Goal: Task Accomplishment & Management: Use online tool/utility

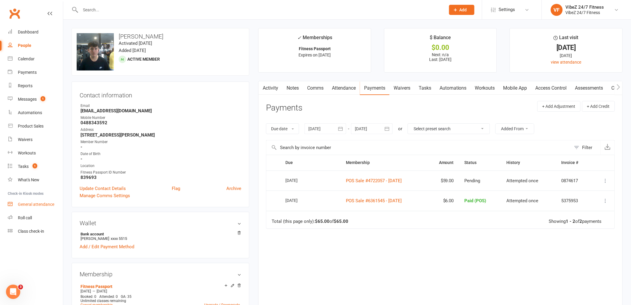
click at [51, 203] on div "General attendance" at bounding box center [36, 204] width 36 height 5
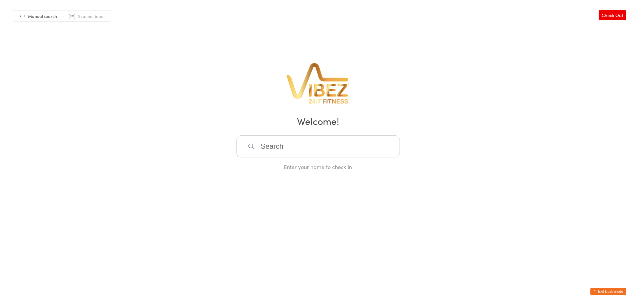
click at [365, 146] on input "search" at bounding box center [318, 146] width 163 height 22
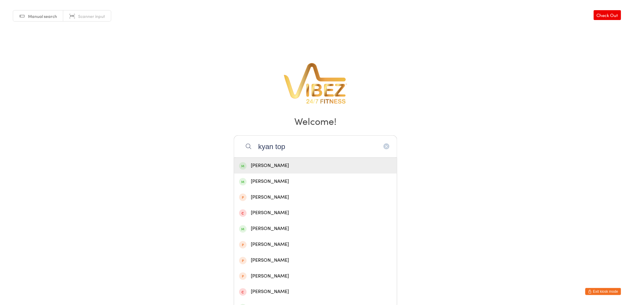
type input "kyan top"
click at [336, 163] on div "[PERSON_NAME]" at bounding box center [315, 165] width 153 height 8
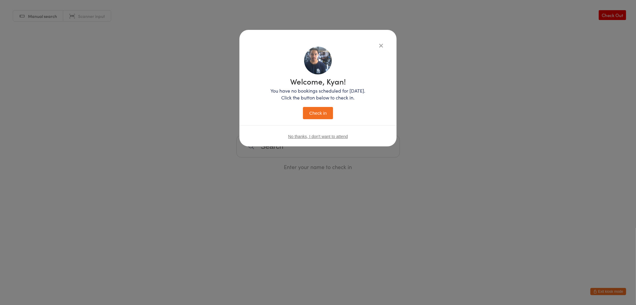
click at [317, 115] on button "Check in" at bounding box center [318, 113] width 30 height 12
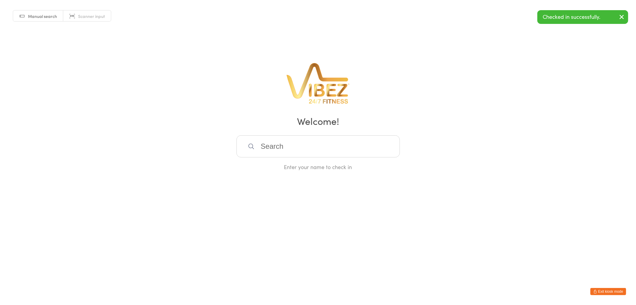
click at [313, 142] on input "search" at bounding box center [318, 146] width 163 height 22
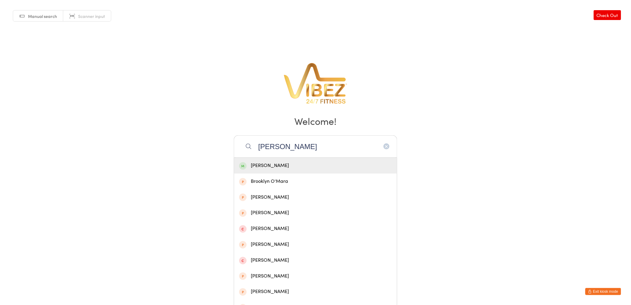
type input "[PERSON_NAME]"
click at [296, 160] on div "[PERSON_NAME]" at bounding box center [315, 166] width 163 height 16
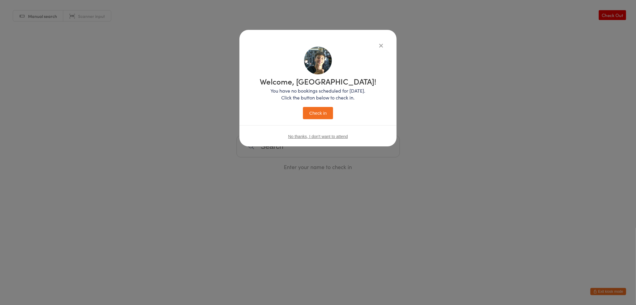
click at [309, 114] on button "Check in" at bounding box center [318, 113] width 30 height 12
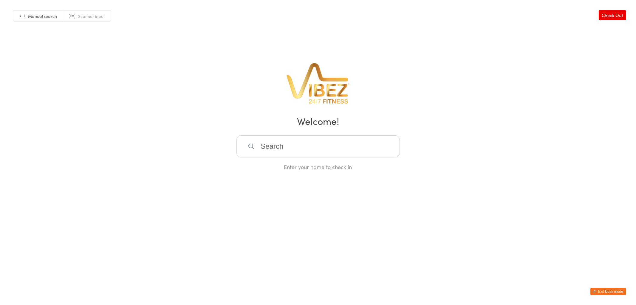
click at [308, 141] on input "search" at bounding box center [318, 146] width 163 height 22
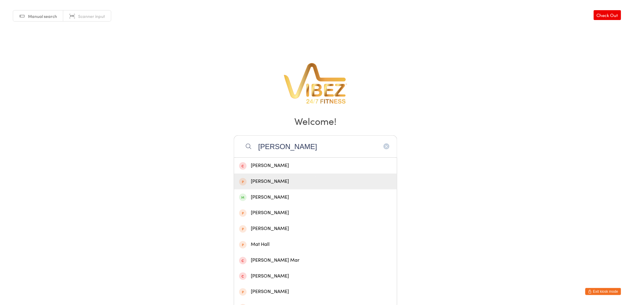
type input "[PERSON_NAME]"
click at [604, 292] on button "Exit kiosk mode" at bounding box center [604, 291] width 36 height 7
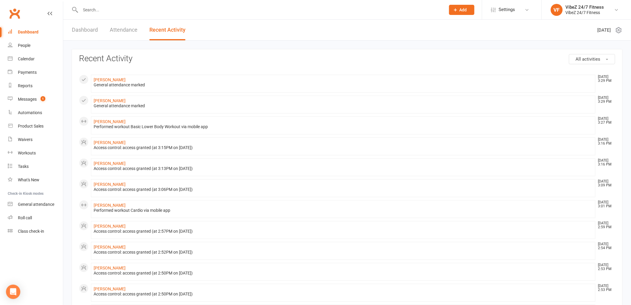
click at [159, 10] on input "text" at bounding box center [260, 10] width 363 height 8
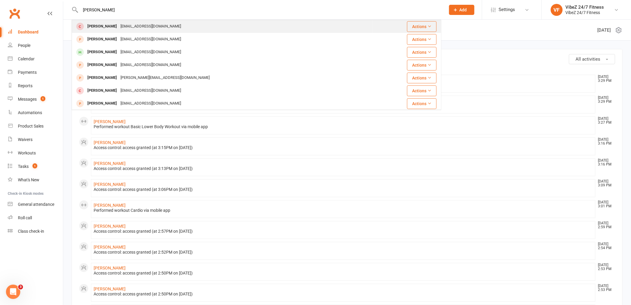
type input "[PERSON_NAME]"
click at [157, 28] on div "[EMAIL_ADDRESS][DOMAIN_NAME]" at bounding box center [151, 26] width 64 height 9
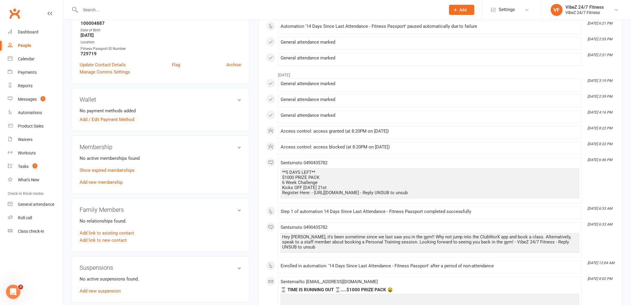
scroll to position [132, 0]
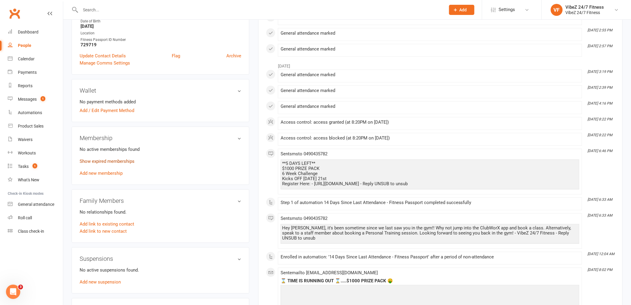
click at [119, 160] on link "Show expired memberships" at bounding box center [107, 160] width 55 height 5
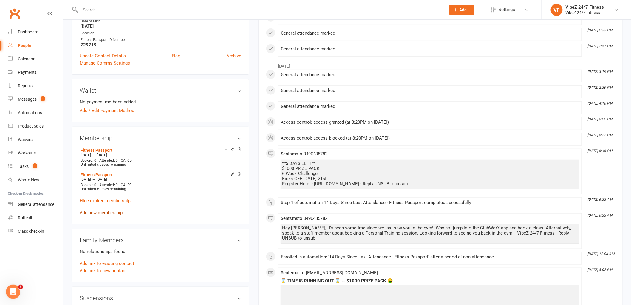
click at [108, 210] on link "Add new membership" at bounding box center [101, 212] width 43 height 5
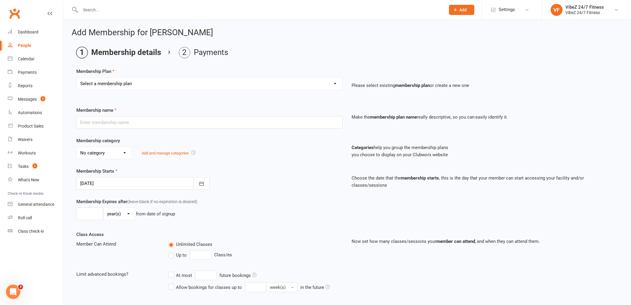
click at [147, 78] on select "Select a membership plan Create new Membership Plan Complimentary 12 Month Memb…" at bounding box center [210, 84] width 266 height 12
select select "8"
click at [77, 78] on select "Select a membership plan Create new Membership Plan Complimentary 12 Month Memb…" at bounding box center [210, 84] width 266 height 12
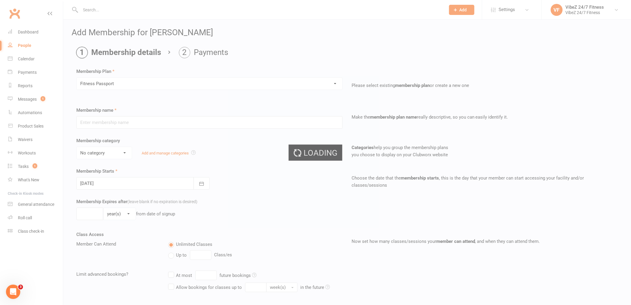
type input "Fitness Passport"
select select "2"
type input "1"
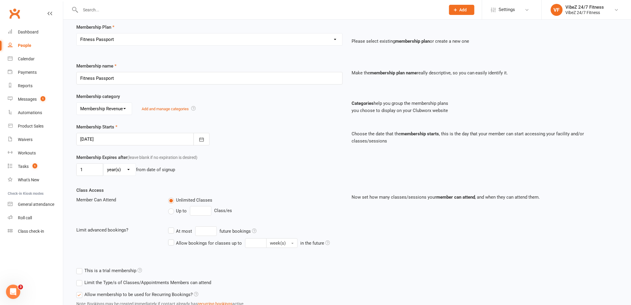
scroll to position [90, 0]
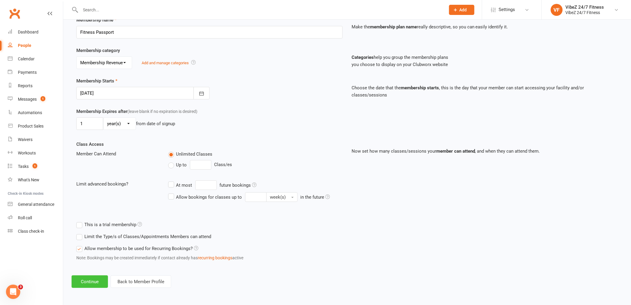
click at [95, 278] on button "Continue" at bounding box center [90, 281] width 36 height 13
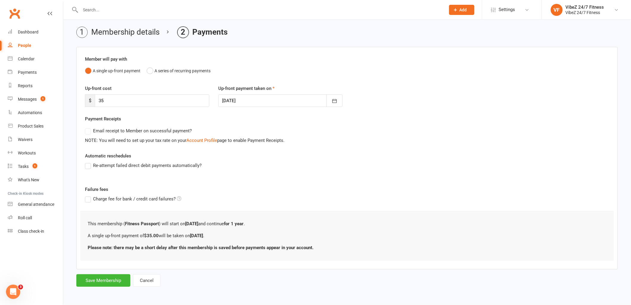
scroll to position [0, 0]
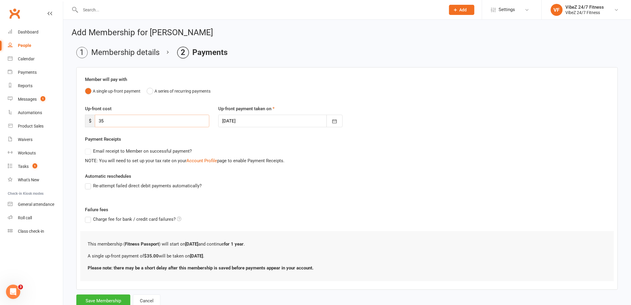
drag, startPoint x: 174, startPoint y: 122, endPoint x: 0, endPoint y: 134, distance: 174.6
click at [0, 134] on ui-view "Prospect Member Non-attending contact Class / event Appointment Task Membership…" at bounding box center [315, 158] width 631 height 315
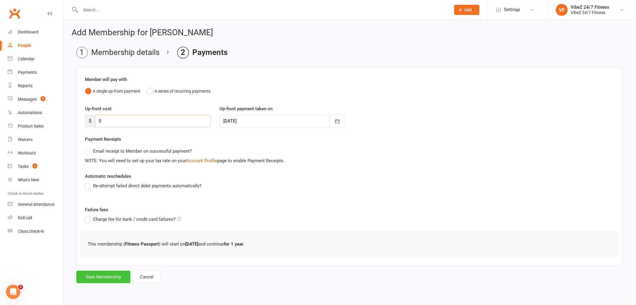
type input "0"
click at [116, 273] on button "Save Membership" at bounding box center [103, 276] width 54 height 13
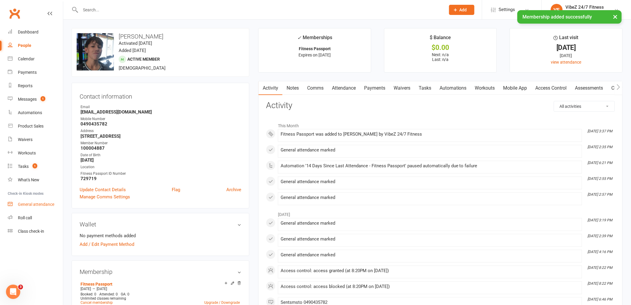
click at [39, 202] on div "General attendance" at bounding box center [36, 204] width 36 height 5
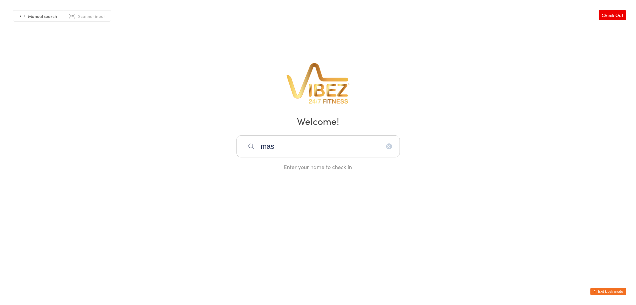
click at [293, 152] on input "mas" at bounding box center [318, 146] width 163 height 22
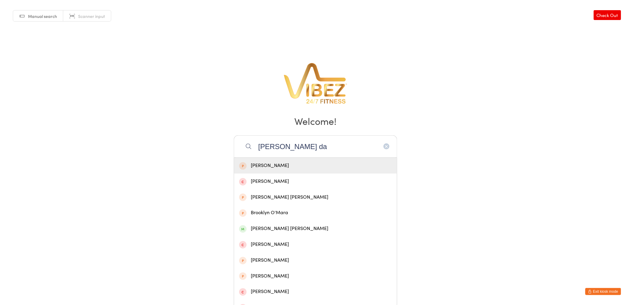
type input "[PERSON_NAME]"
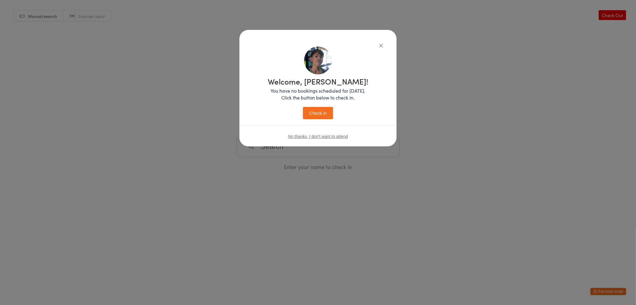
click at [320, 116] on button "Check in" at bounding box center [318, 113] width 30 height 12
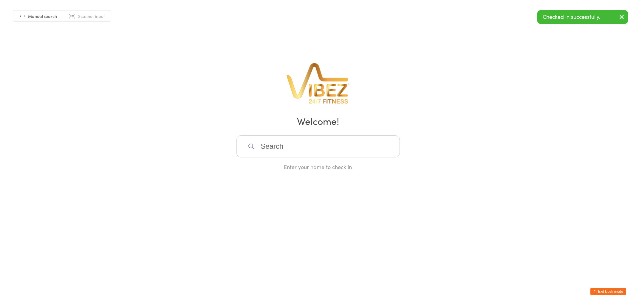
click at [305, 151] on input "search" at bounding box center [318, 146] width 163 height 22
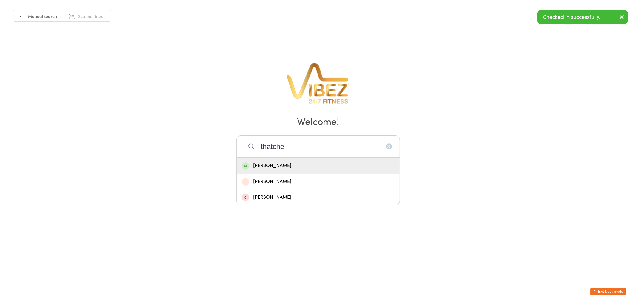
type input "thatcher"
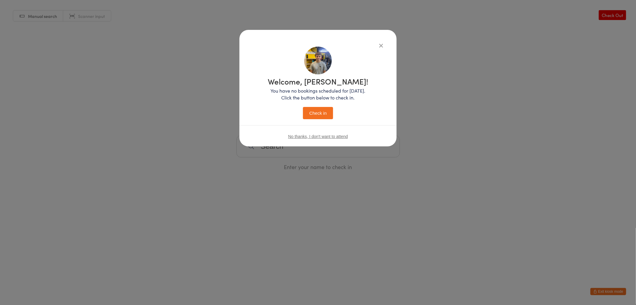
click at [303, 107] on button "Check in" at bounding box center [318, 113] width 30 height 12
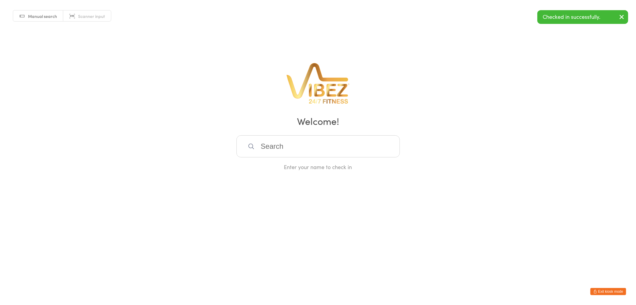
click at [305, 151] on input "search" at bounding box center [318, 146] width 163 height 22
type input "zach toms"
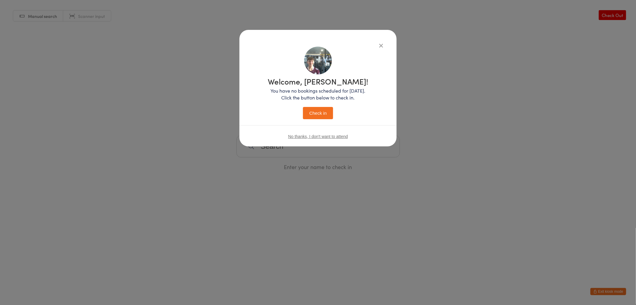
click at [303, 107] on button "Check in" at bounding box center [318, 113] width 30 height 12
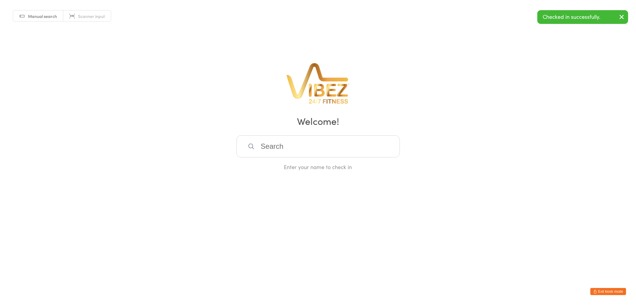
click at [305, 151] on input "search" at bounding box center [318, 146] width 163 height 22
type input "kai tool"
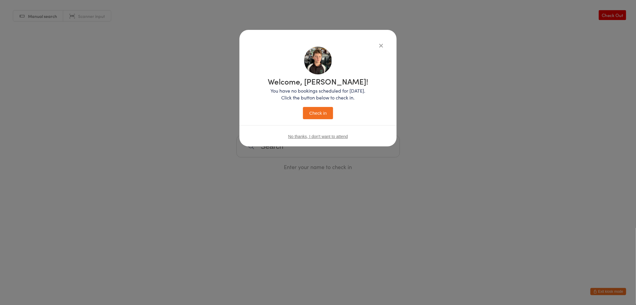
click at [303, 107] on button "Check in" at bounding box center [318, 113] width 30 height 12
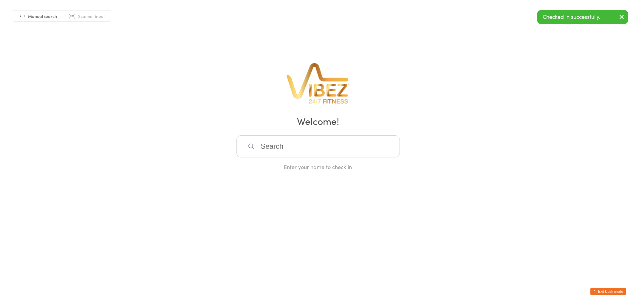
click at [277, 145] on input "search" at bounding box center [318, 146] width 163 height 22
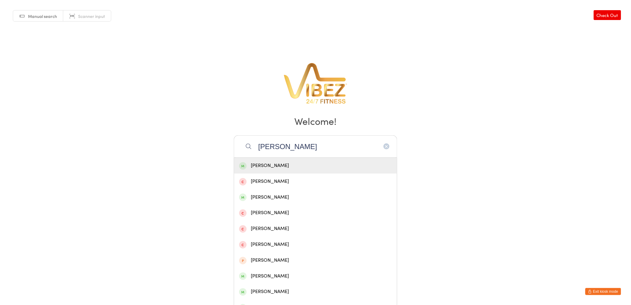
type input "ashton kaldin"
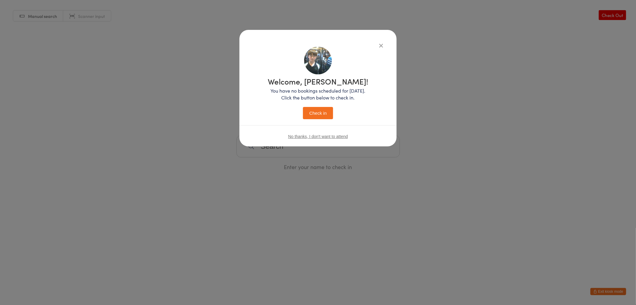
click at [303, 107] on button "Check in" at bounding box center [318, 113] width 30 height 12
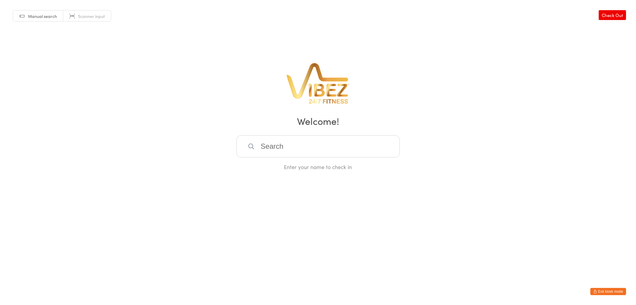
click at [277, 145] on input "search" at bounding box center [318, 146] width 163 height 22
type input "joshua row"
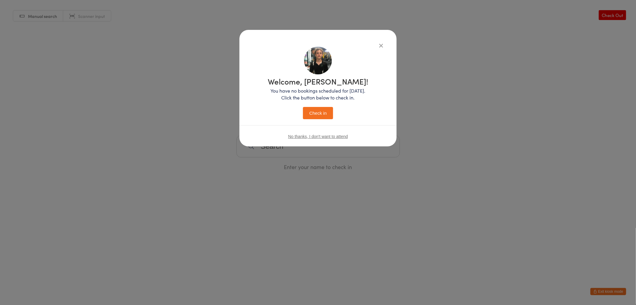
click at [303, 107] on button "Check in" at bounding box center [318, 113] width 30 height 12
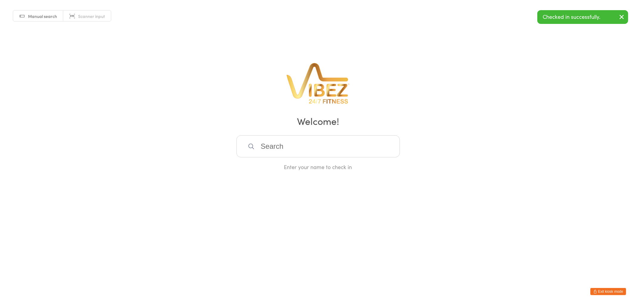
click at [277, 145] on input "search" at bounding box center [318, 146] width 163 height 22
type input "jake nove"
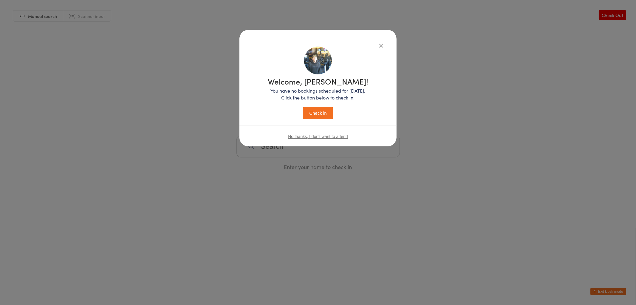
click at [303, 107] on button "Check in" at bounding box center [318, 113] width 30 height 12
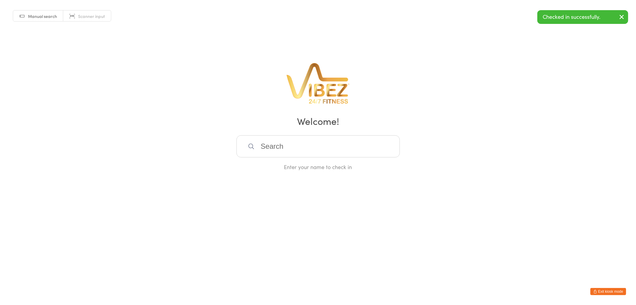
click at [277, 145] on input "search" at bounding box center [318, 146] width 163 height 22
type input "stern mur"
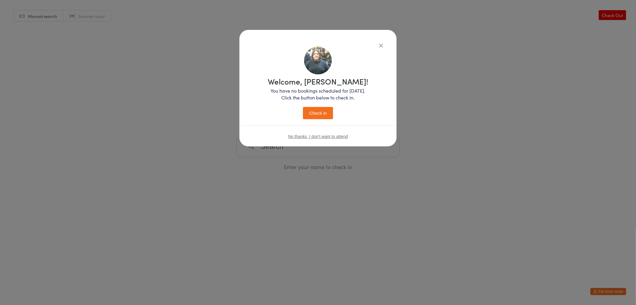
click at [303, 107] on button "Check in" at bounding box center [318, 113] width 30 height 12
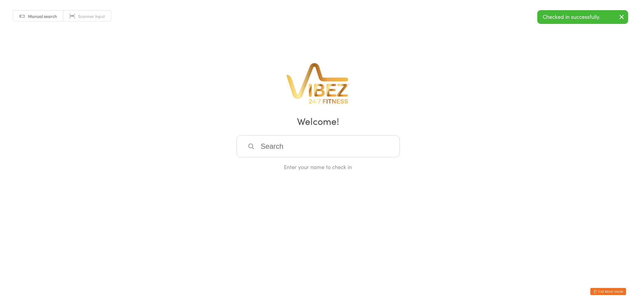
click at [277, 145] on input "search" at bounding box center [318, 146] width 163 height 22
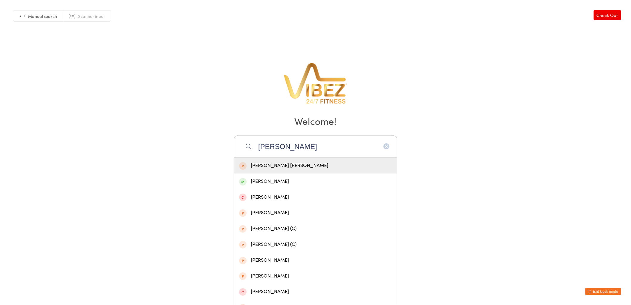
type input "ryder baig"
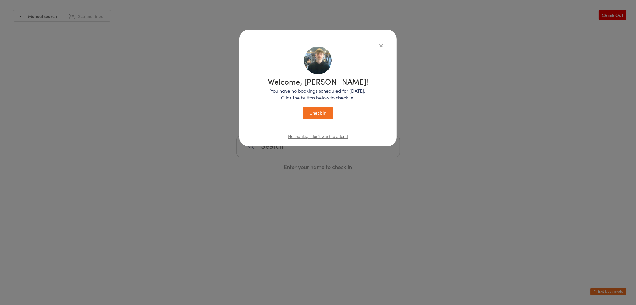
click at [303, 107] on button "Check in" at bounding box center [318, 113] width 30 height 12
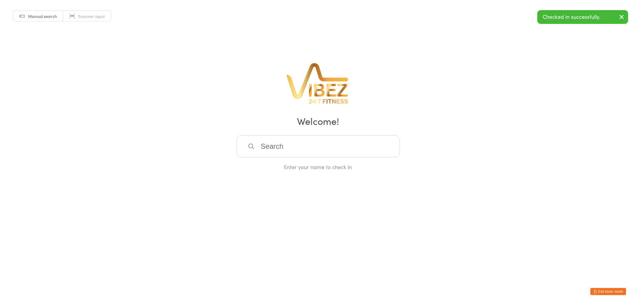
click at [277, 145] on input "search" at bounding box center [318, 146] width 163 height 22
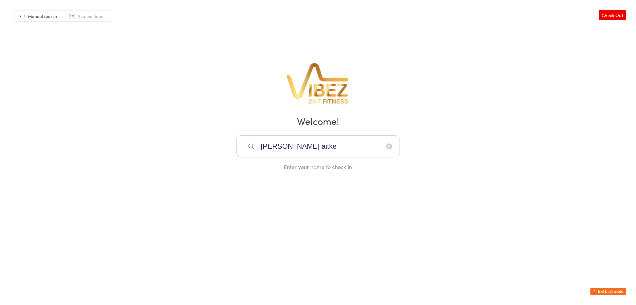
type input "cooper aitken"
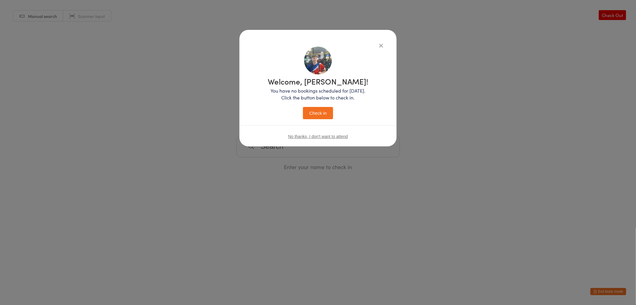
click at [303, 107] on button "Check in" at bounding box center [318, 113] width 30 height 12
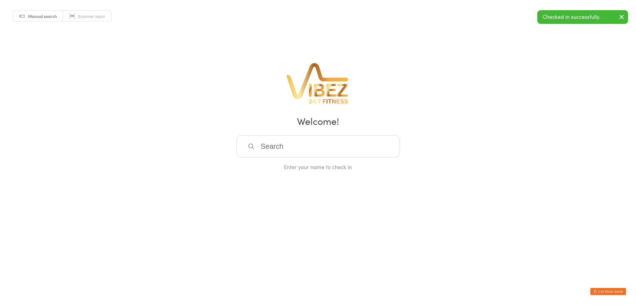
click at [277, 145] on input "search" at bounding box center [318, 146] width 163 height 22
type input "jai pring"
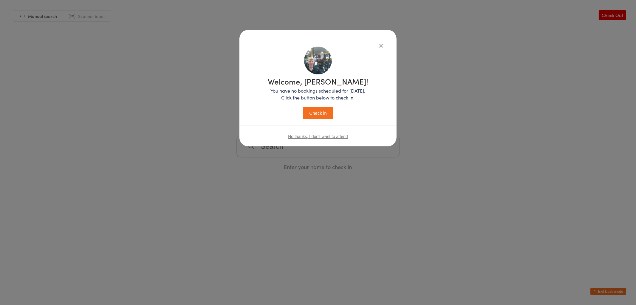
click at [303, 107] on button "Check in" at bounding box center [318, 113] width 30 height 12
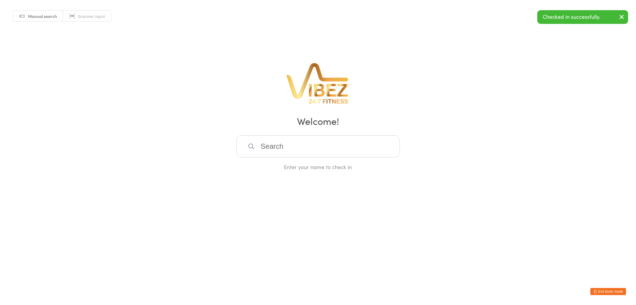
click at [277, 145] on input "search" at bounding box center [318, 146] width 163 height 22
type input "conor pay"
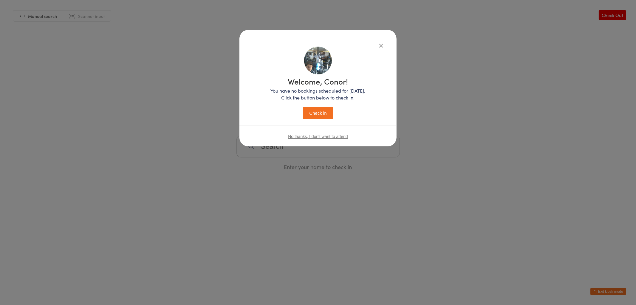
click at [303, 107] on button "Check in" at bounding box center [318, 113] width 30 height 12
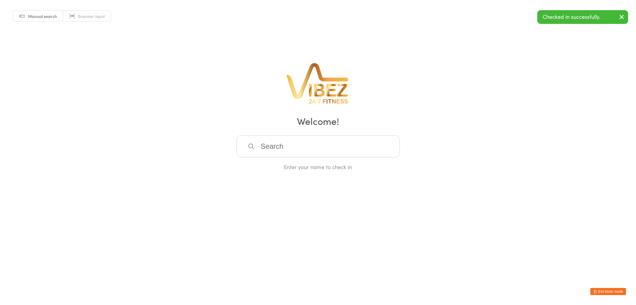
click at [277, 145] on input "search" at bounding box center [318, 146] width 163 height 22
type input "shae frew"
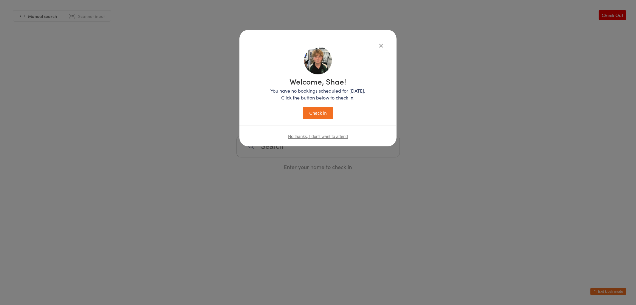
click at [303, 107] on button "Check in" at bounding box center [318, 113] width 30 height 12
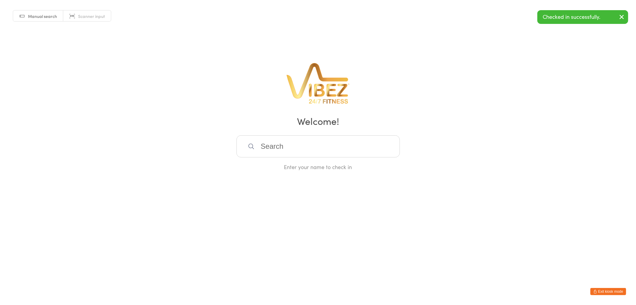
click at [277, 145] on input "search" at bounding box center [318, 146] width 163 height 22
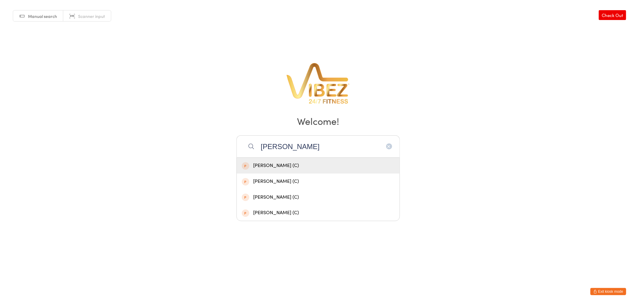
type input "cohen kell"
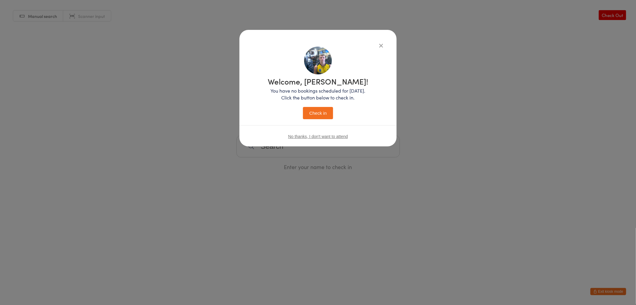
click at [303, 107] on button "Check in" at bounding box center [318, 113] width 30 height 12
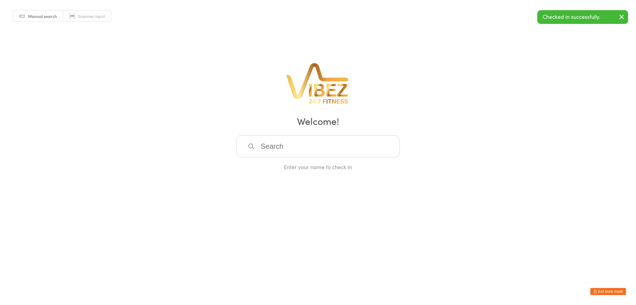
click at [277, 145] on input "search" at bounding box center [318, 146] width 163 height 22
type input "hayden mong"
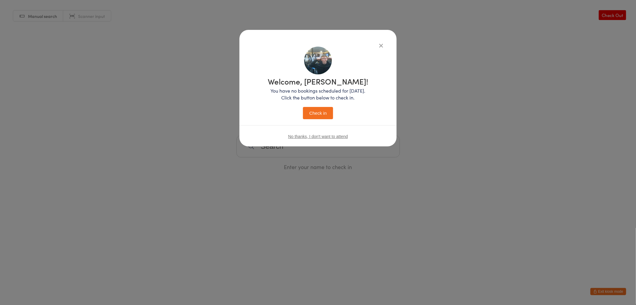
click at [303, 107] on button "Check in" at bounding box center [318, 113] width 30 height 12
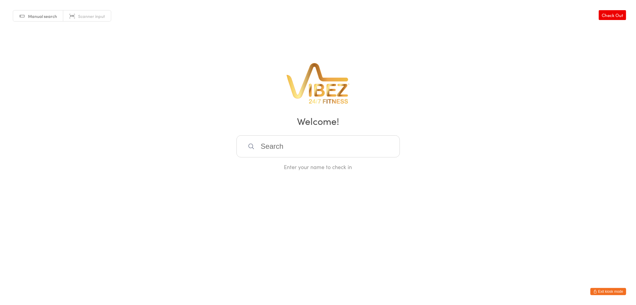
click at [615, 290] on button "Exit kiosk mode" at bounding box center [609, 291] width 36 height 7
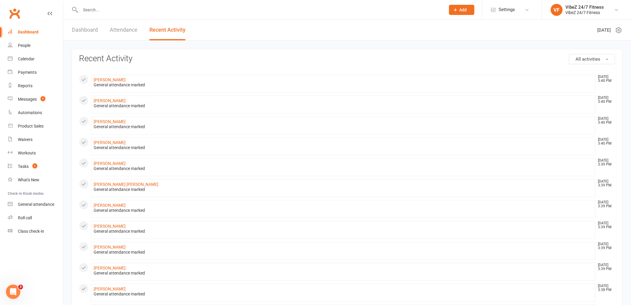
click at [99, 13] on input "text" at bounding box center [260, 10] width 363 height 8
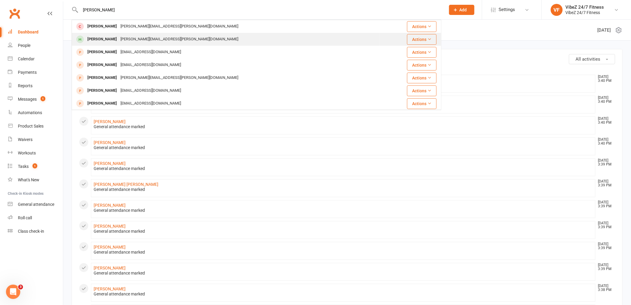
type input "nathanial"
click at [117, 38] on div "Nathanial Skaines-simpson" at bounding box center [102, 39] width 33 height 9
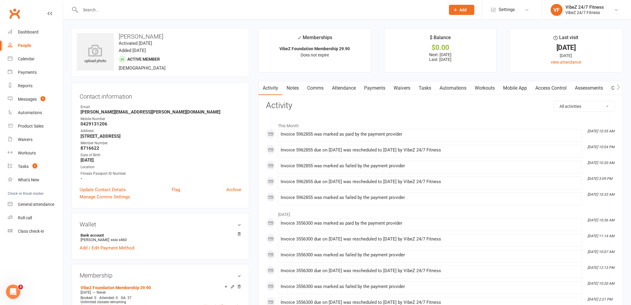
click at [374, 90] on link "Payments" at bounding box center [375, 88] width 30 height 14
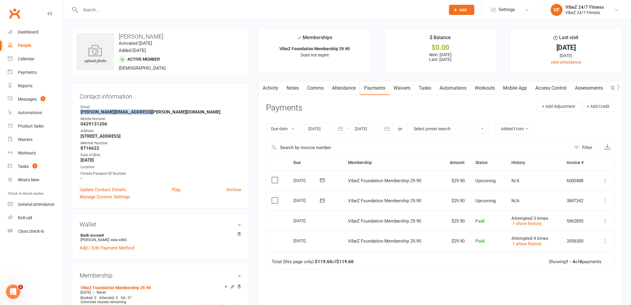
drag, startPoint x: 149, startPoint y: 113, endPoint x: 78, endPoint y: 111, distance: 70.4
click at [78, 111] on div "Contact information Owner Email nathanial.skaines@live.com.au Mobile Number 042…" at bounding box center [161, 146] width 178 height 126
copy strong "nathanial.skaines@live.com.au"
